Goal: Task Accomplishment & Management: Use online tool/utility

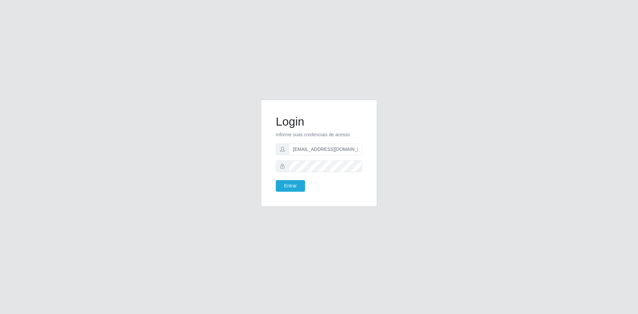
click at [288, 183] on button "Entrar" at bounding box center [290, 186] width 29 height 12
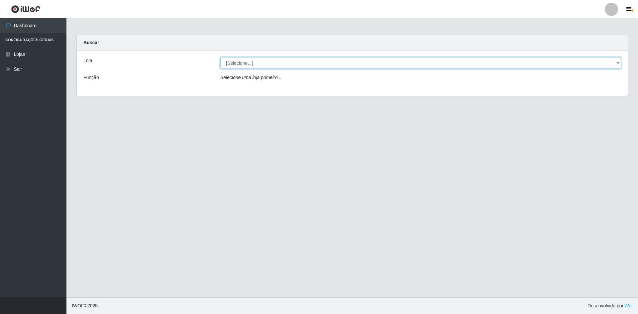
click at [426, 65] on select "[Selecione...] Hiper Queiroz - [GEOGRAPHIC_DATA] [GEOGRAPHIC_DATA] [GEOGRAPHIC_…" at bounding box center [420, 63] width 401 height 12
select select "517"
click at [220, 57] on select "[Selecione...] Hiper Queiroz - [GEOGRAPHIC_DATA] [GEOGRAPHIC_DATA] [GEOGRAPHIC_…" at bounding box center [420, 63] width 401 height 12
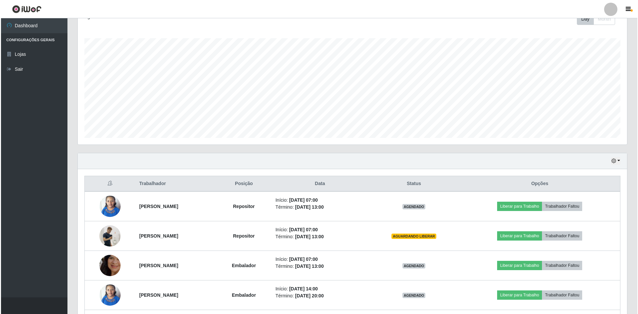
scroll to position [186, 0]
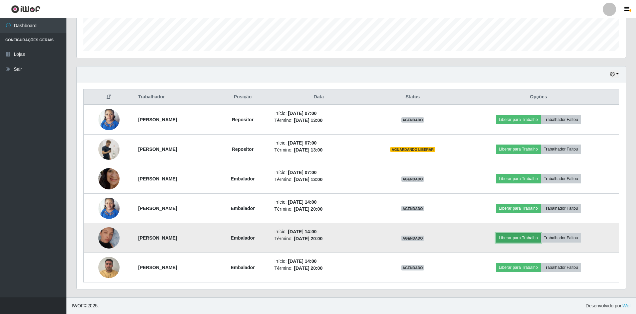
click at [522, 240] on button "Liberar para Trabalho" at bounding box center [518, 237] width 45 height 9
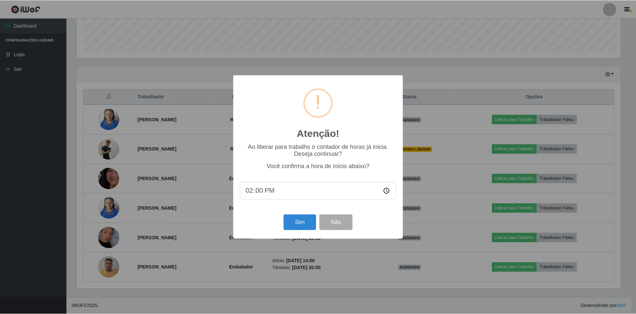
scroll to position [138, 546]
click at [289, 224] on button "Sim" at bounding box center [300, 223] width 32 height 16
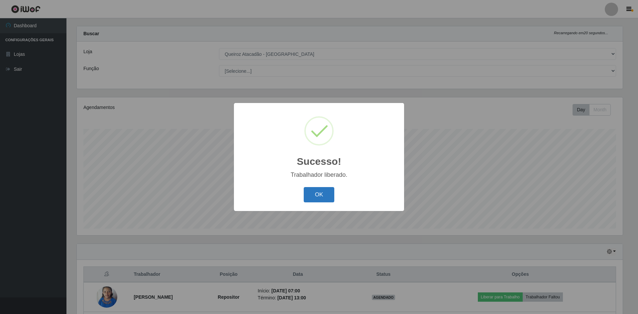
click at [311, 192] on button "OK" at bounding box center [319, 195] width 31 height 16
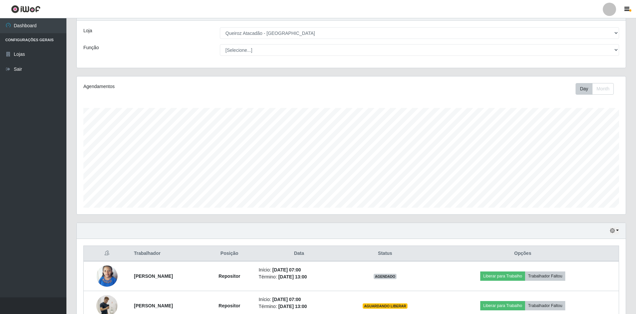
scroll to position [0, 0]
